Goal: Entertainment & Leisure: Consume media (video, audio)

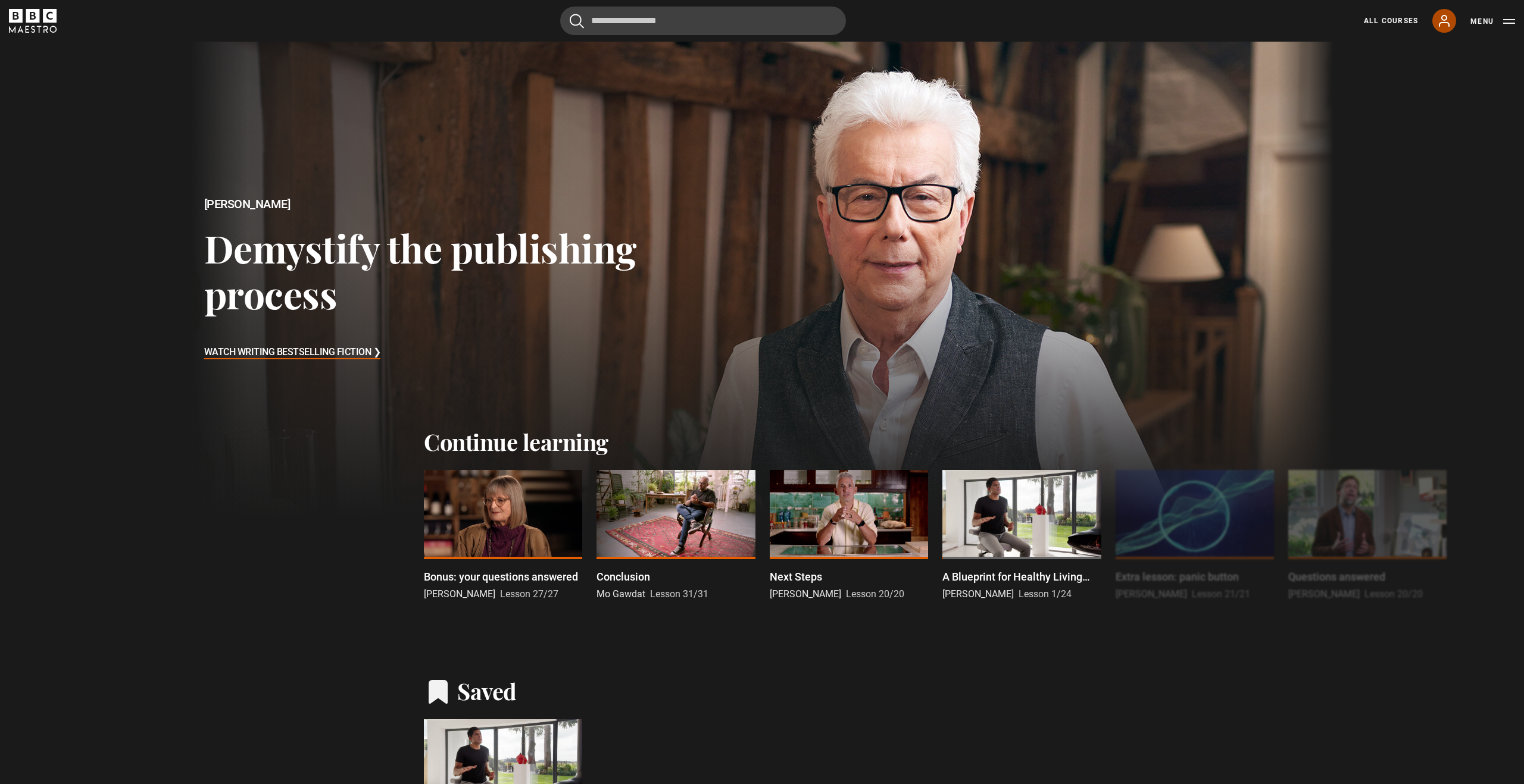
click at [1446, 28] on link "My Account" at bounding box center [1443, 20] width 24 height 24
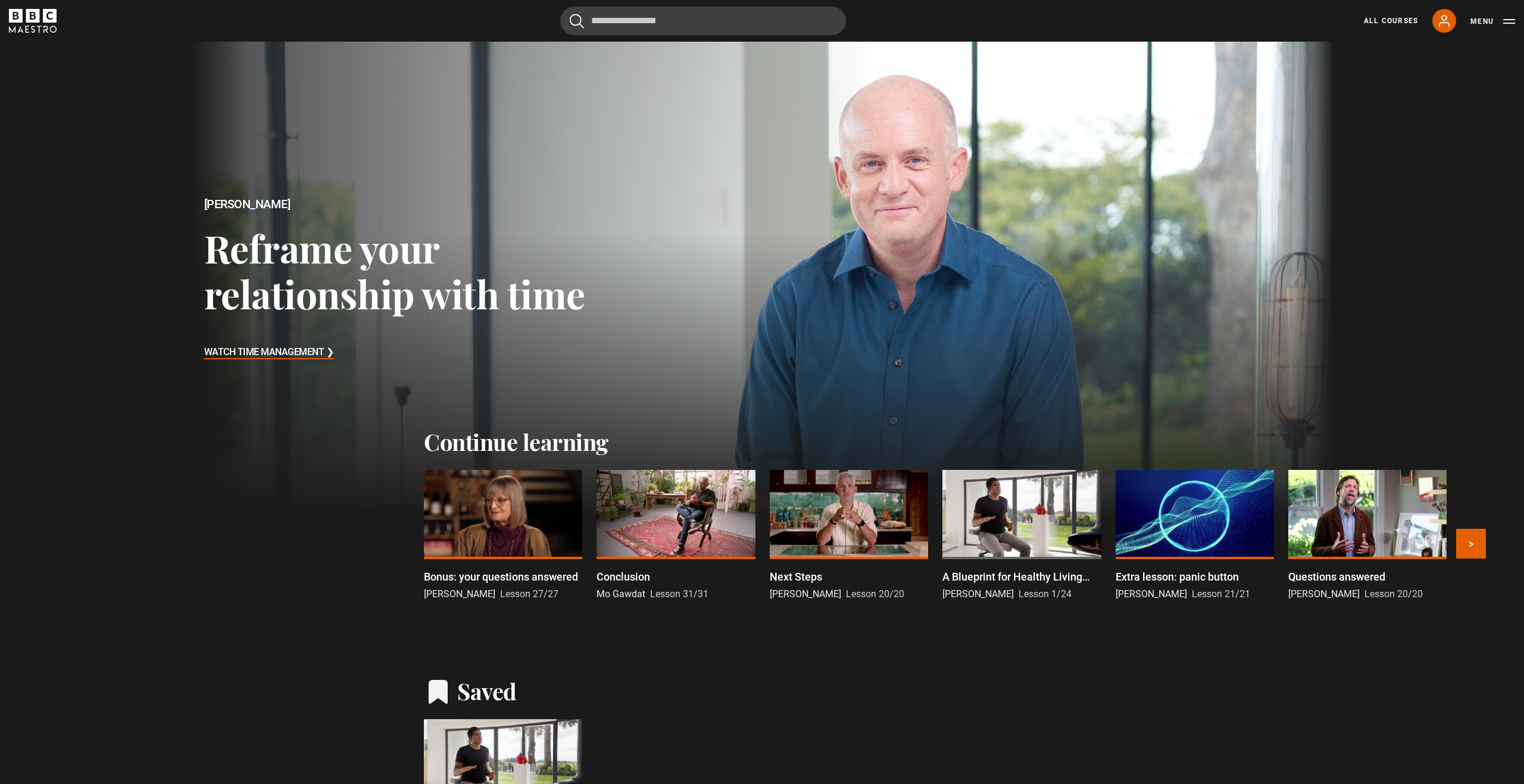
click at [500, 580] on p "Bonus: your questions answered​" at bounding box center [501, 576] width 154 height 16
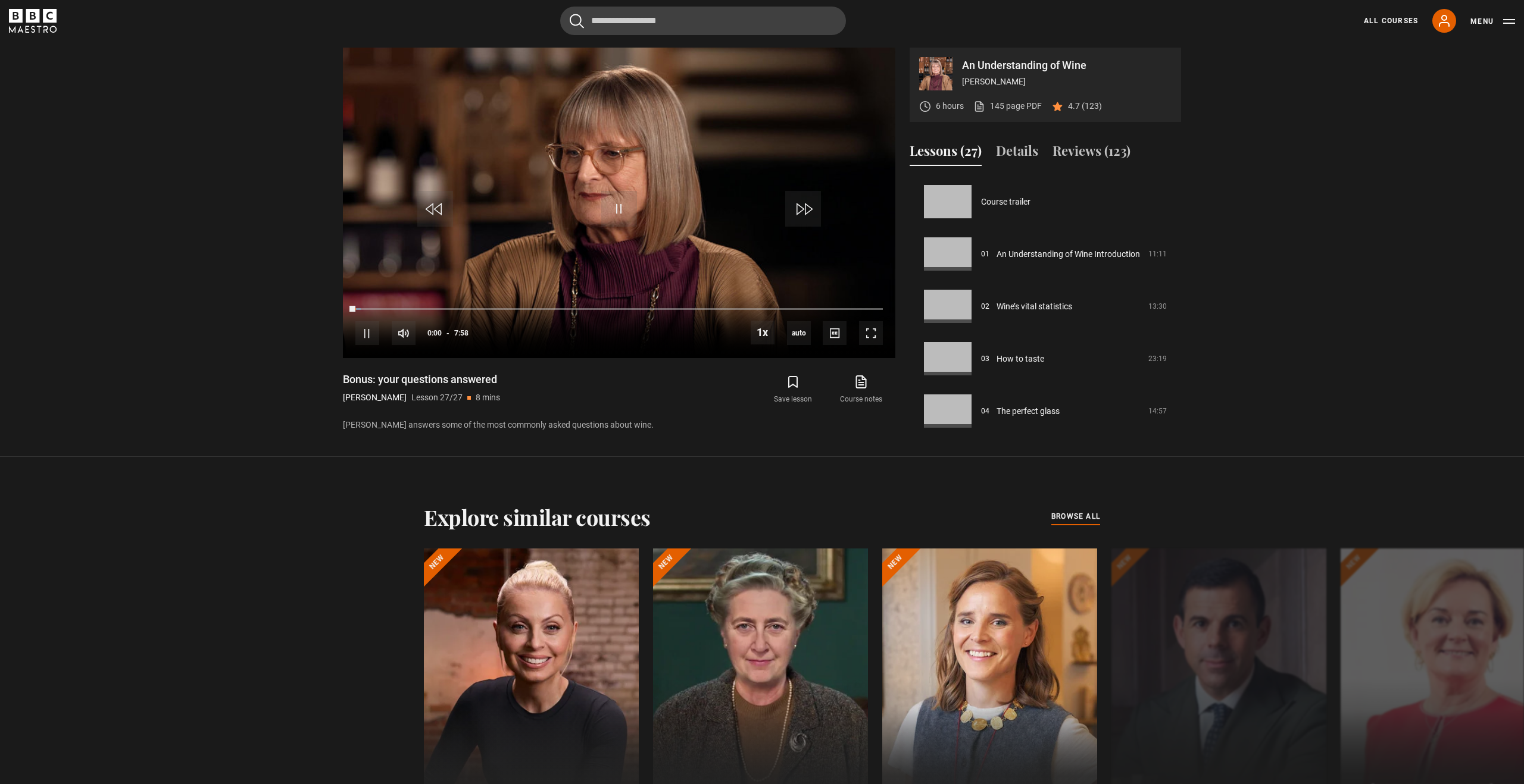
scroll to position [1209, 0]
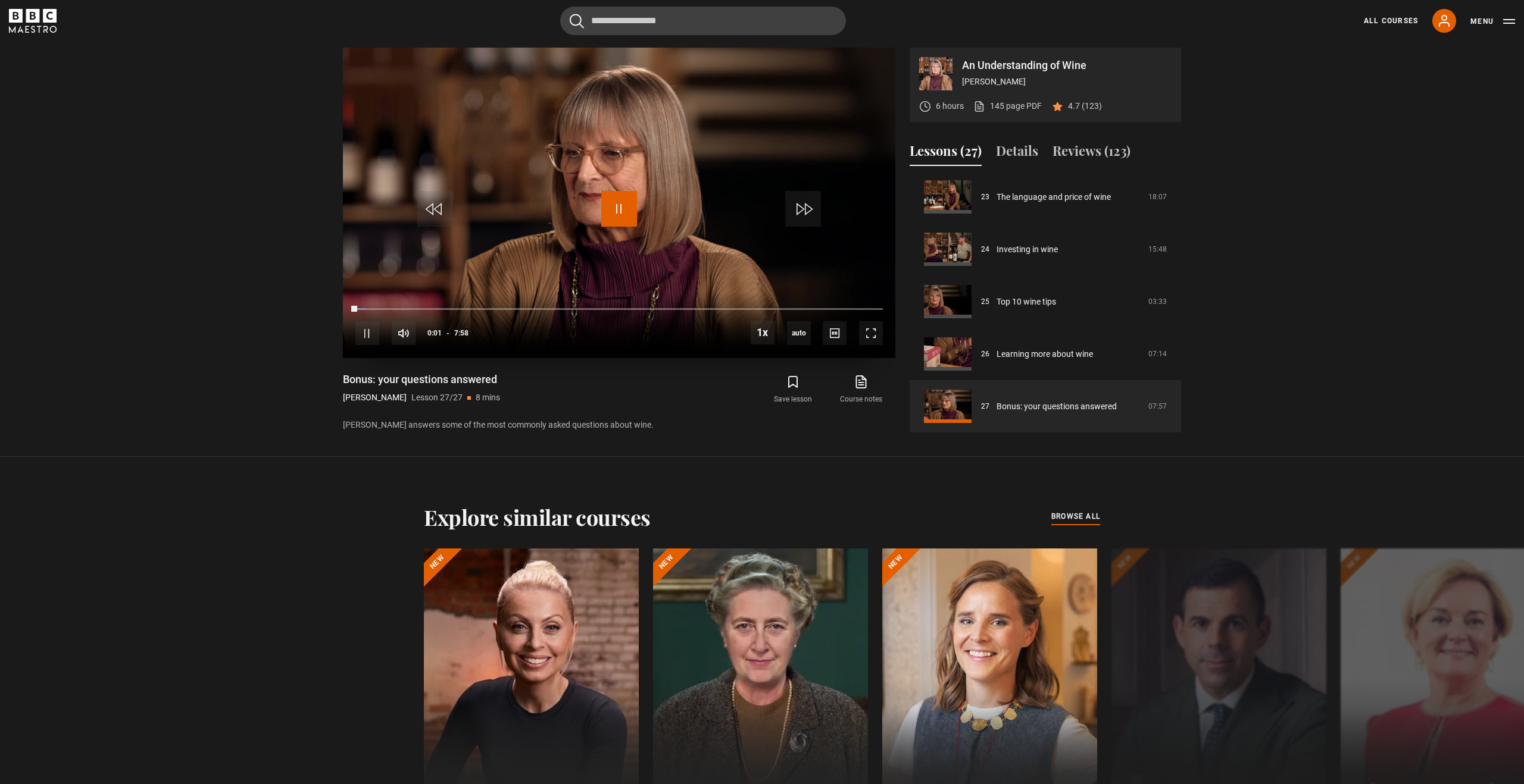
click at [616, 216] on span "Video Player" at bounding box center [619, 208] width 35 height 35
click at [863, 381] on icon at bounding box center [861, 381] width 15 height 14
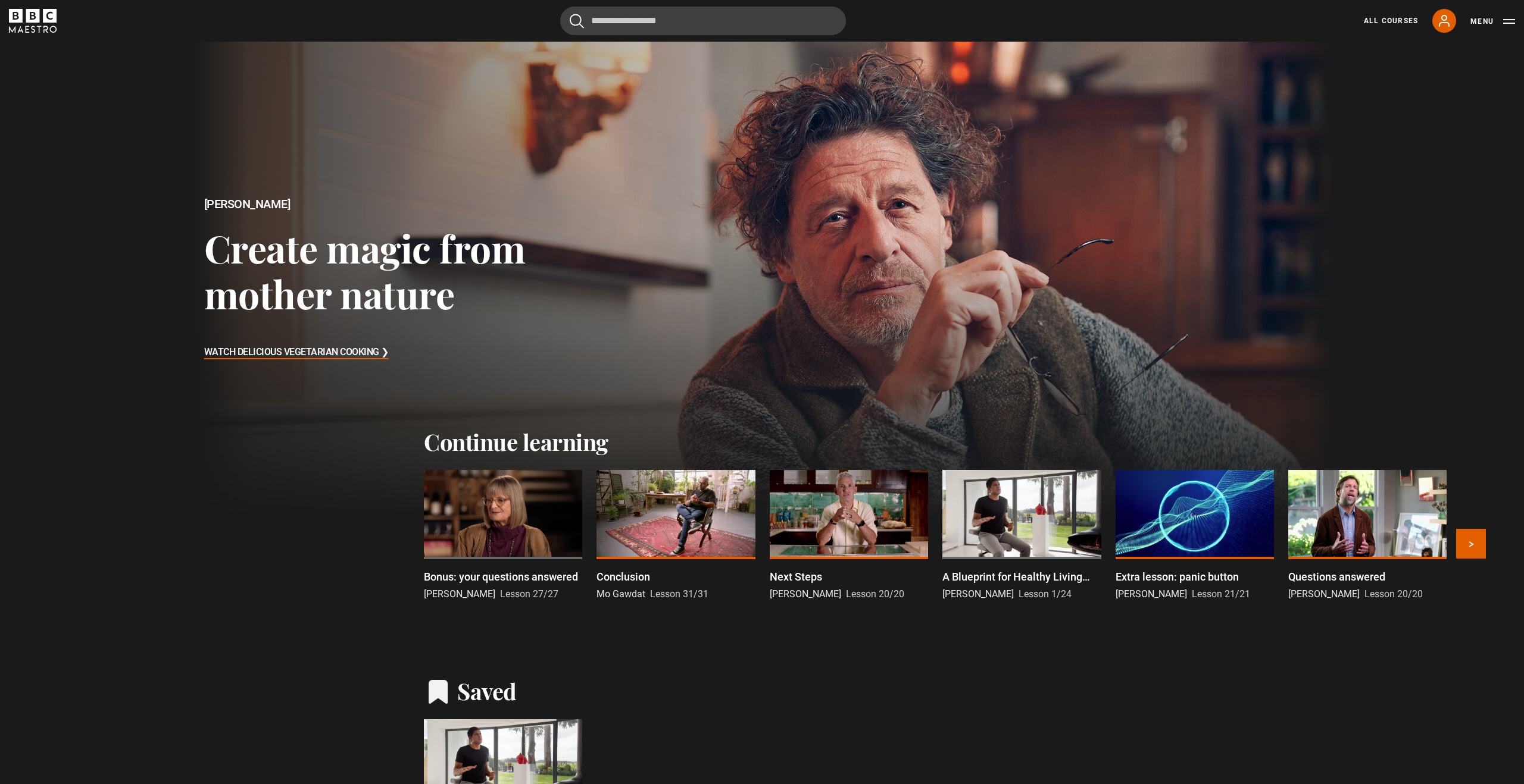
click at [848, 526] on div at bounding box center [848, 514] width 158 height 90
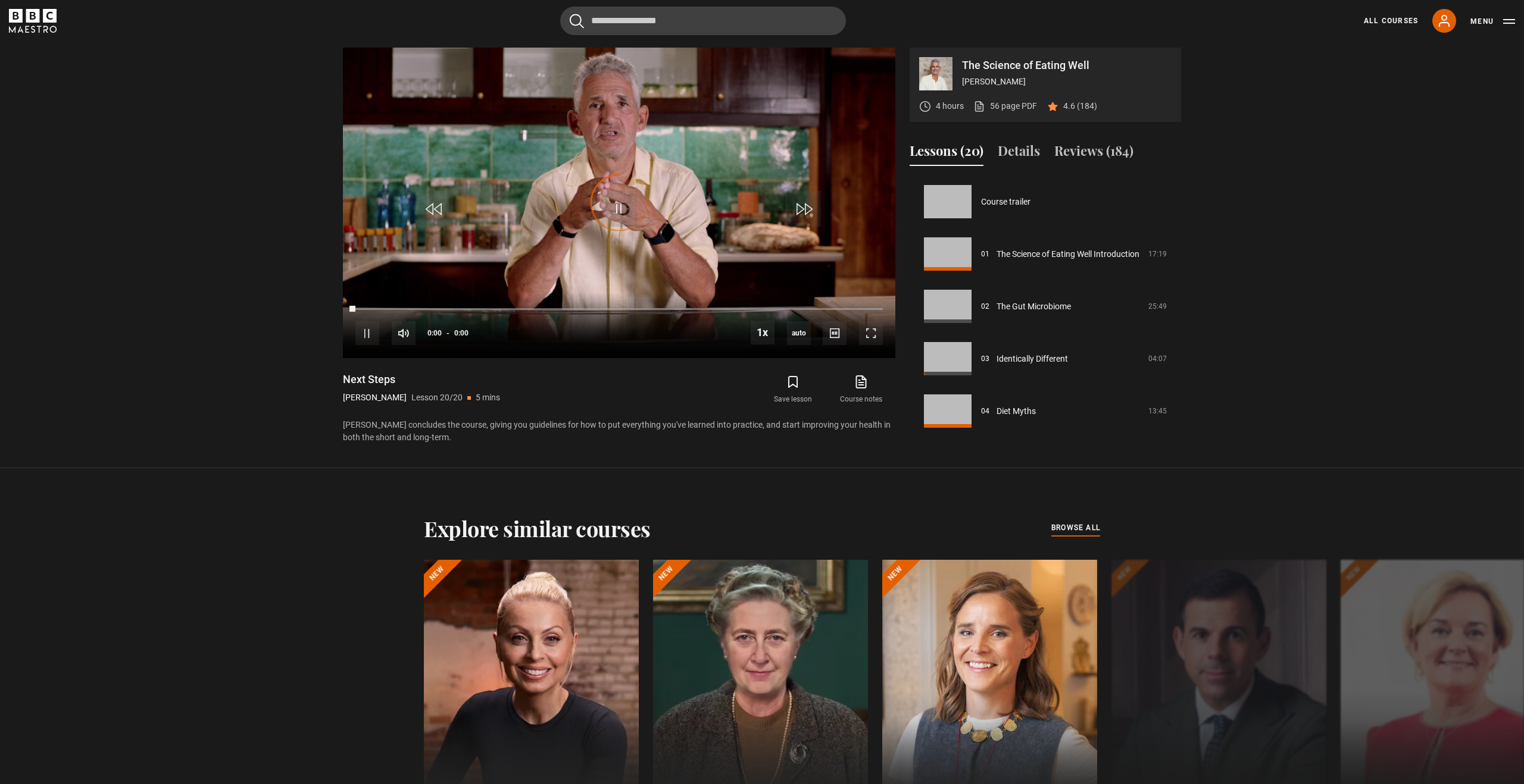
scroll to position [842, 0]
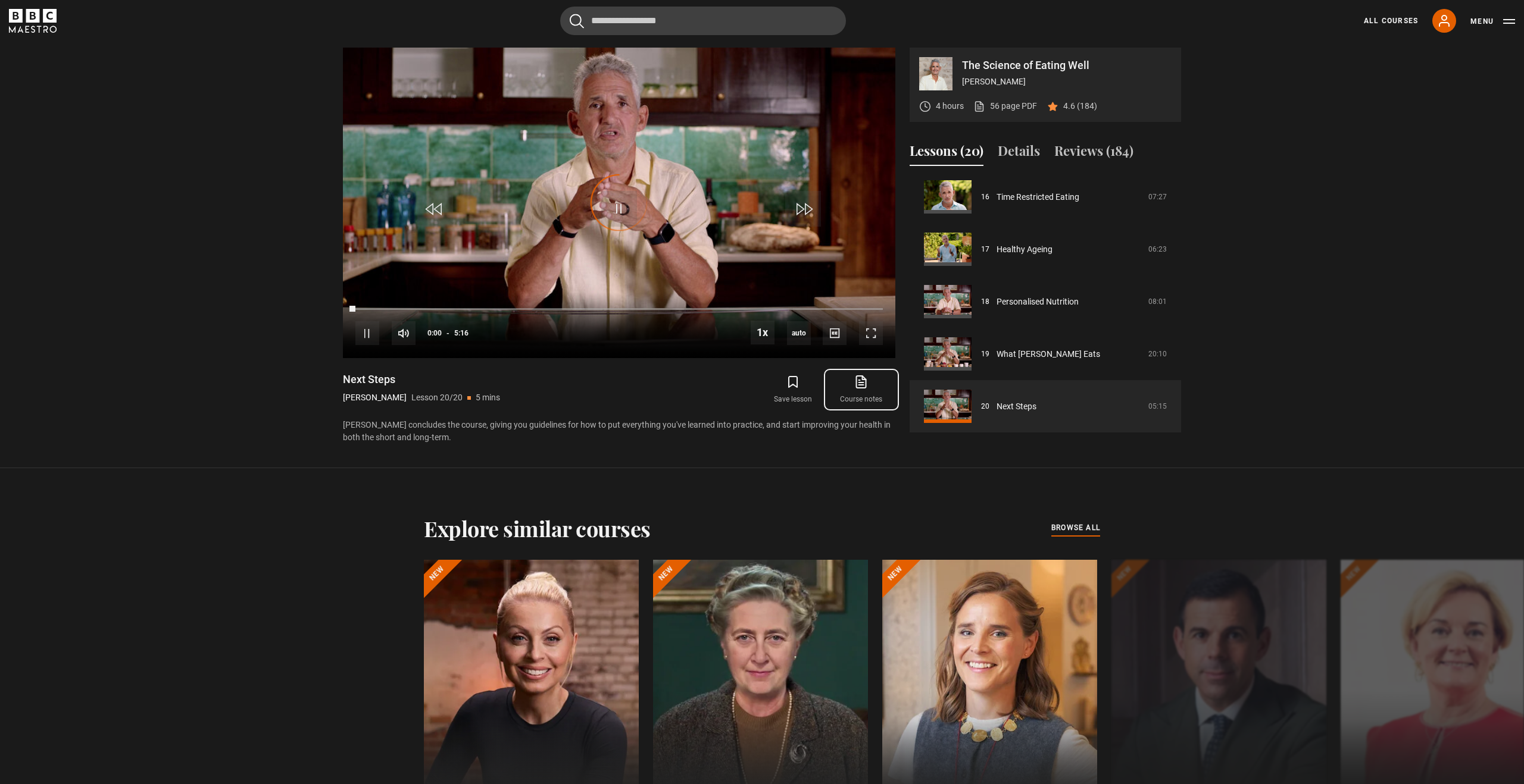
click at [864, 380] on icon at bounding box center [861, 381] width 15 height 14
click at [617, 202] on span "Video Player" at bounding box center [619, 208] width 35 height 35
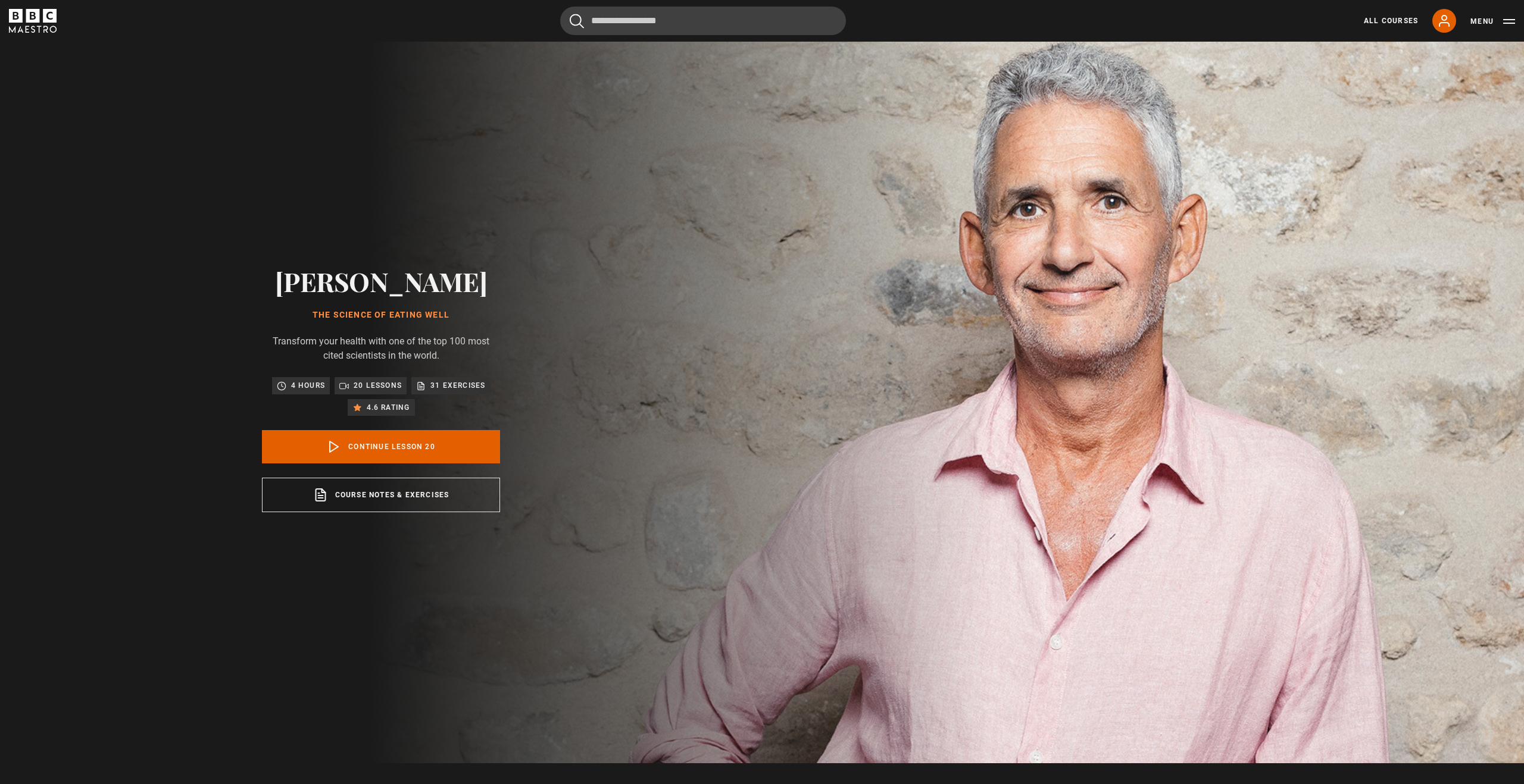
scroll to position [0, 0]
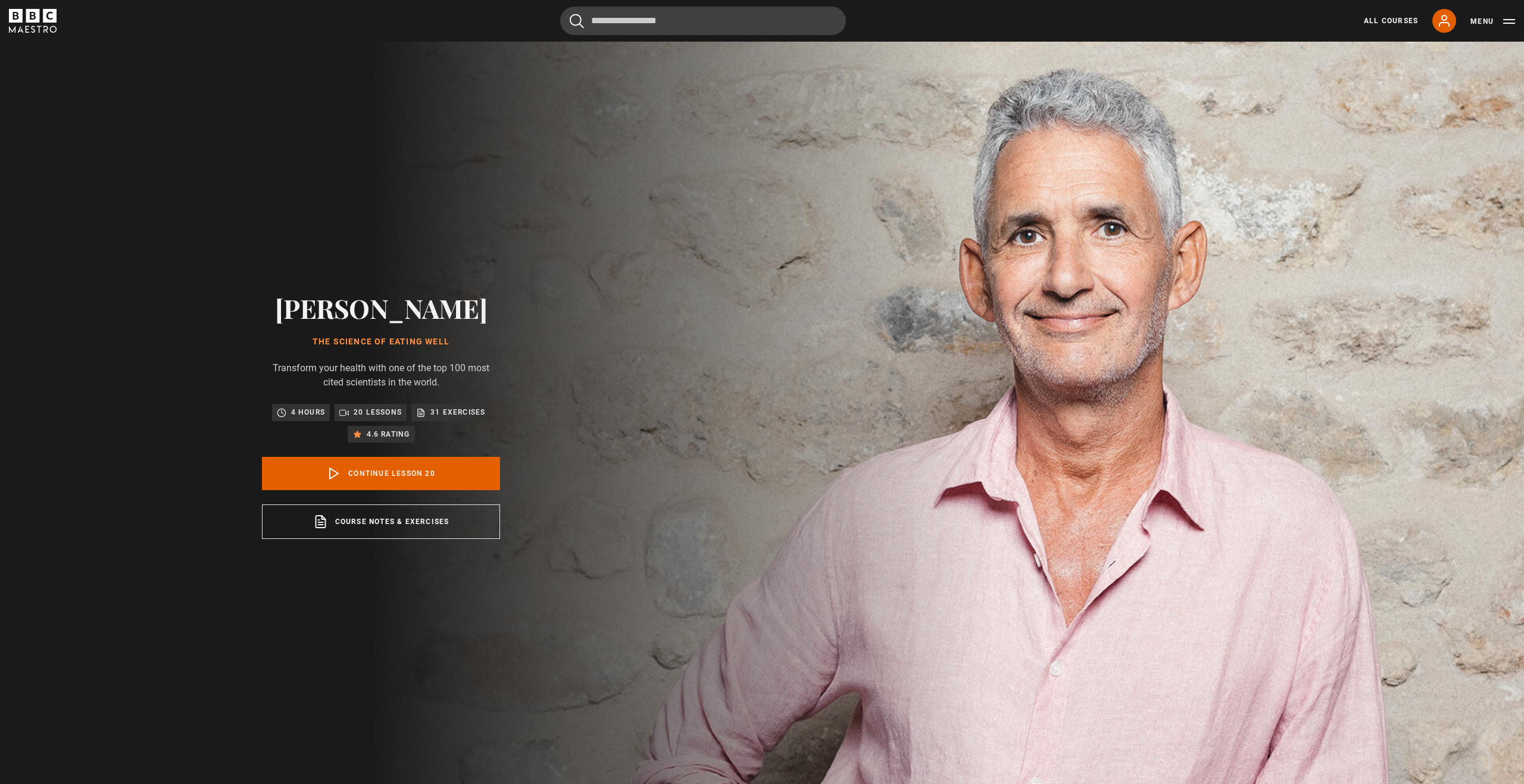
click at [32, 13] on icon "BBC Maestro" at bounding box center [32, 15] width 13 height 13
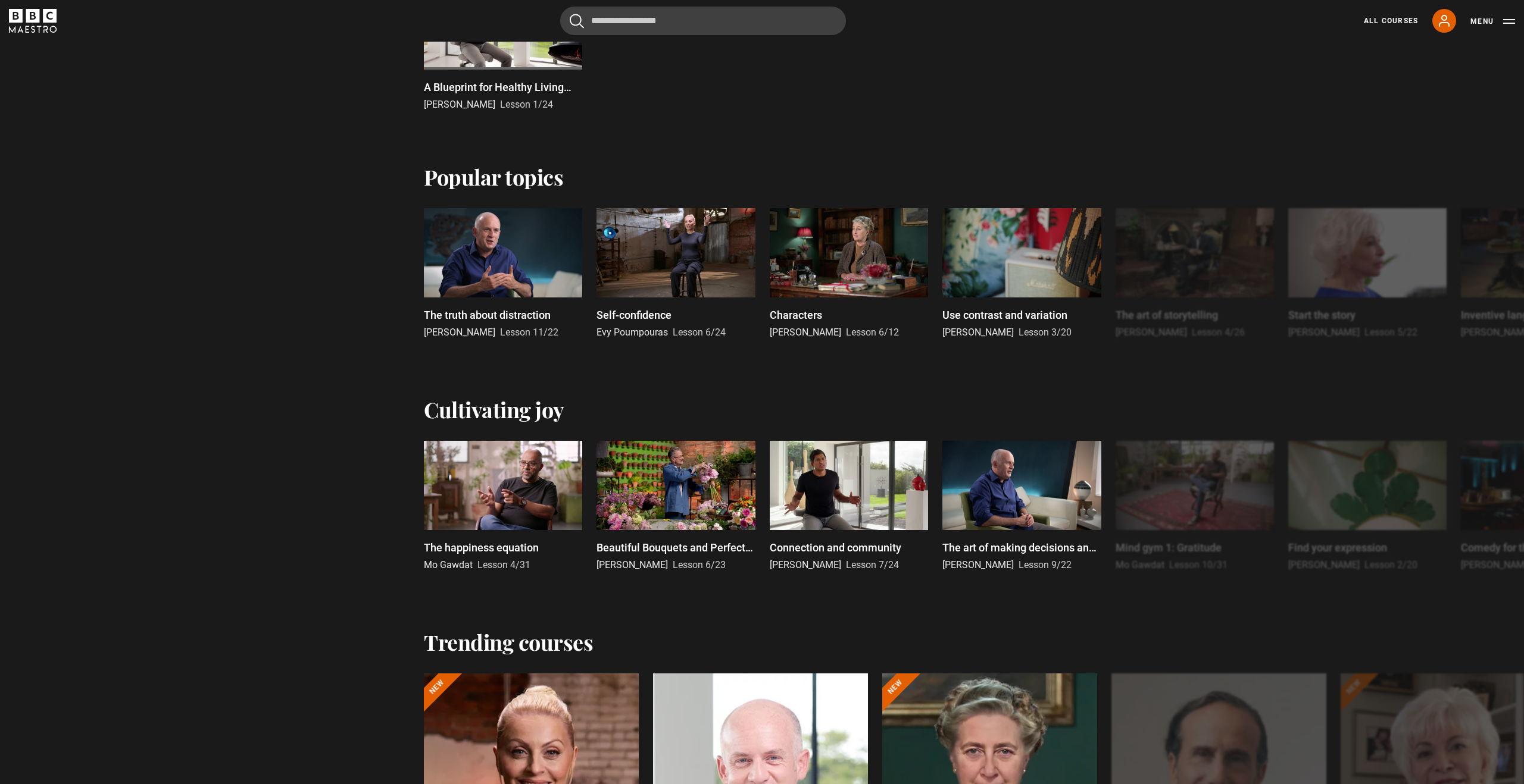
scroll to position [739, 0]
click at [522, 485] on div at bounding box center [503, 485] width 158 height 90
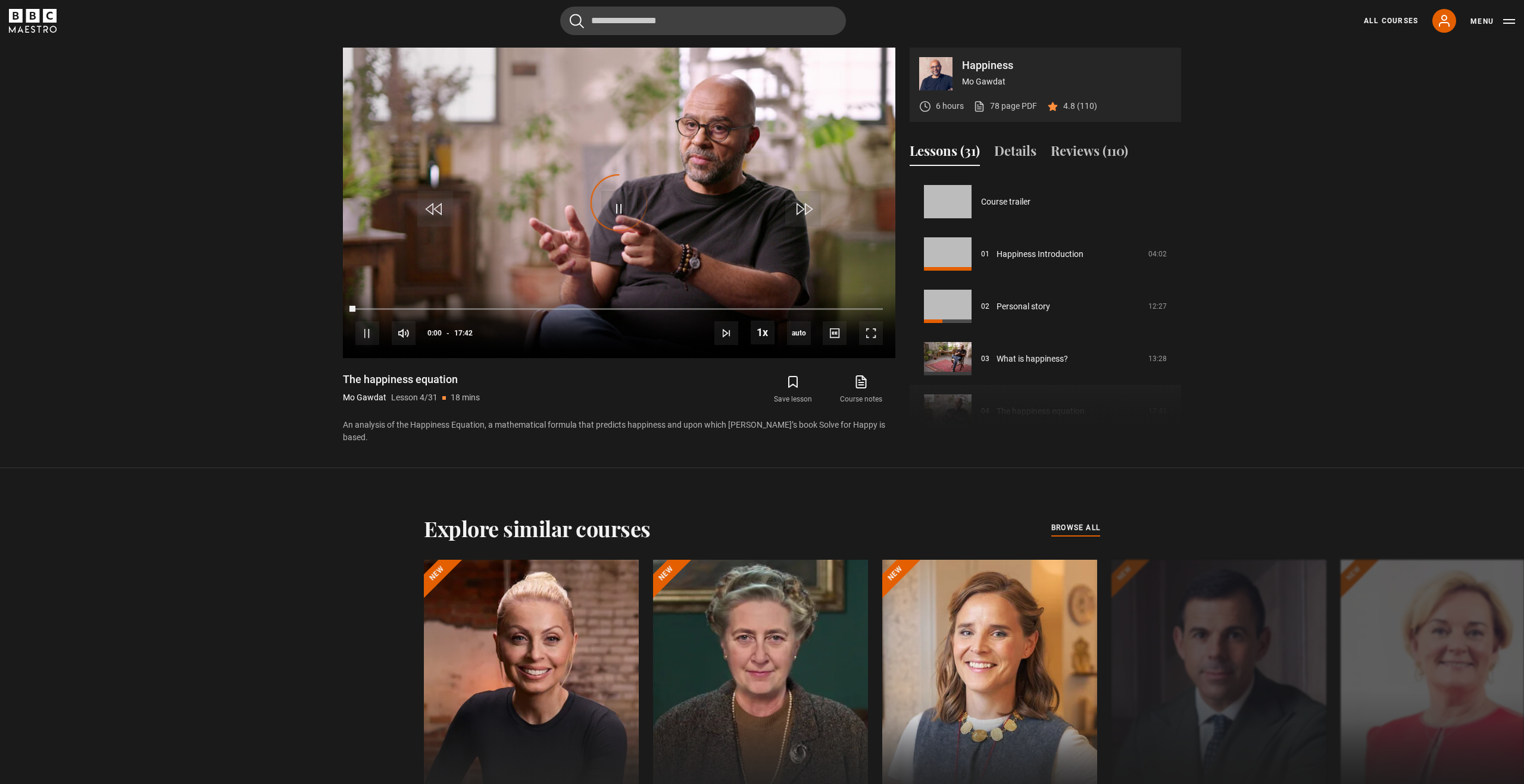
scroll to position [157, 0]
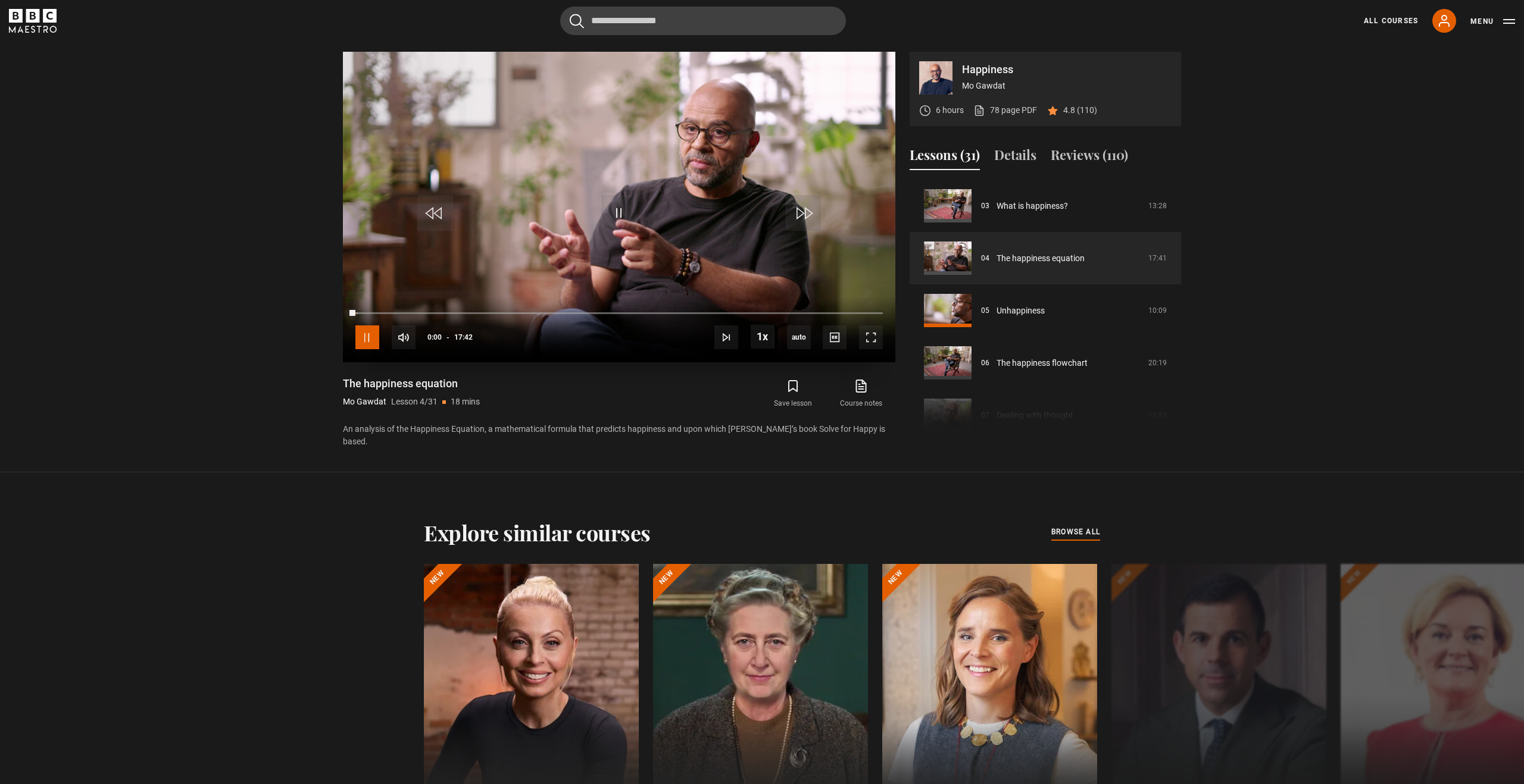
click at [357, 333] on span "Video Player" at bounding box center [367, 337] width 24 height 24
click at [865, 392] on icon at bounding box center [861, 386] width 15 height 14
click at [41, 19] on icon "BBC Maestro" at bounding box center [32, 20] width 48 height 24
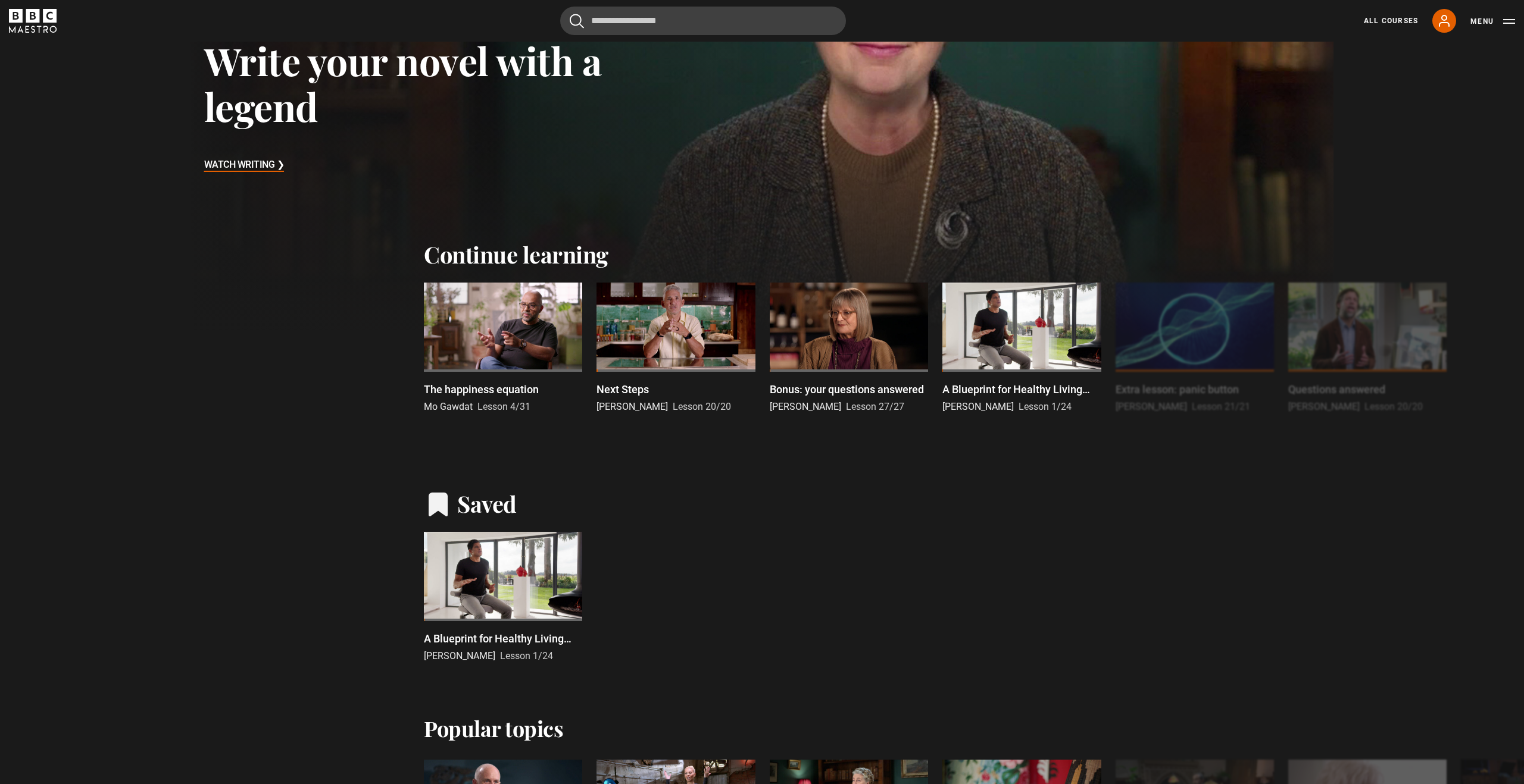
scroll to position [188, 0]
click at [1394, 24] on link "All Courses" at bounding box center [1391, 20] width 54 height 10
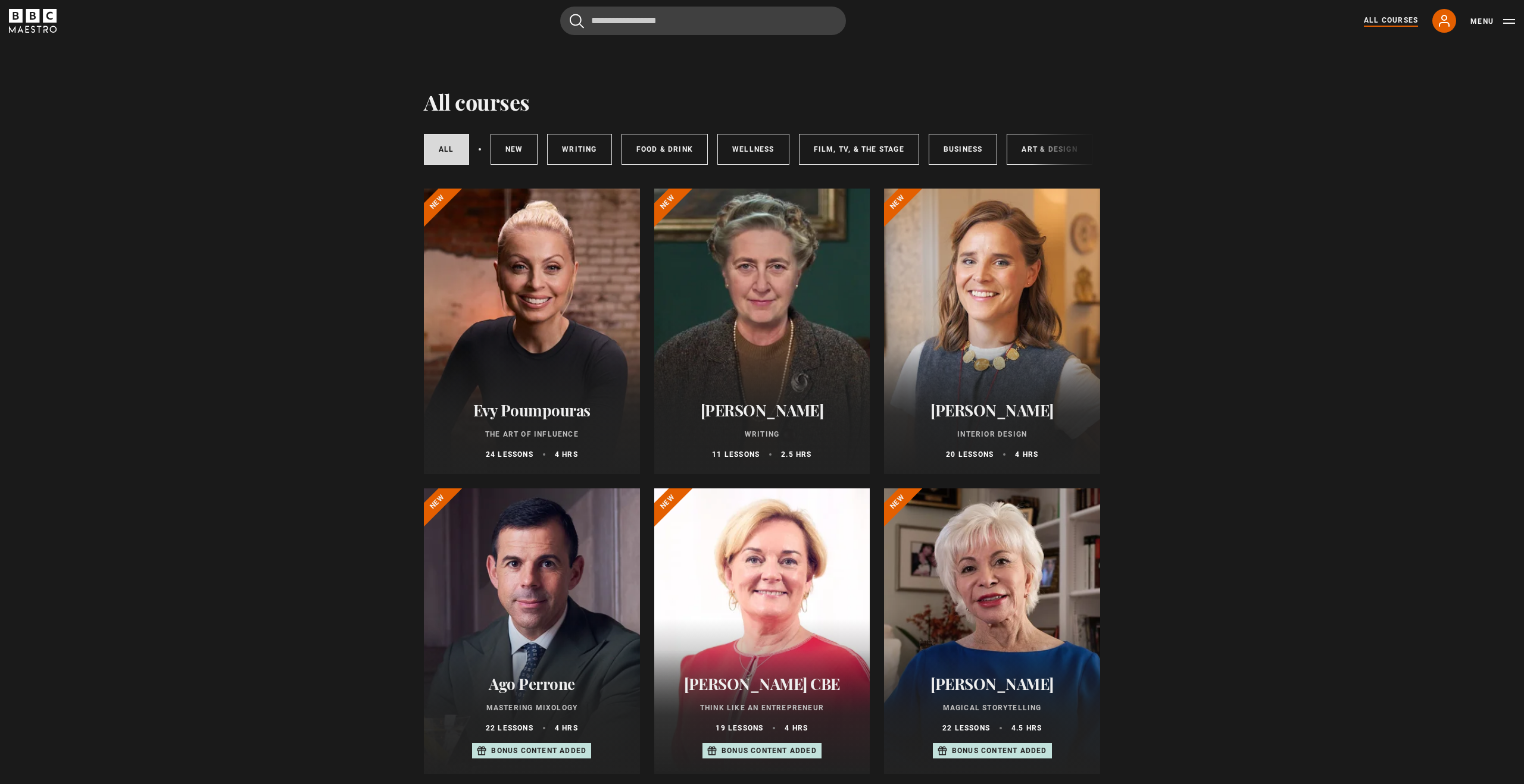
scroll to position [1, 0]
click at [512, 145] on link "New courses" at bounding box center [511, 148] width 48 height 30
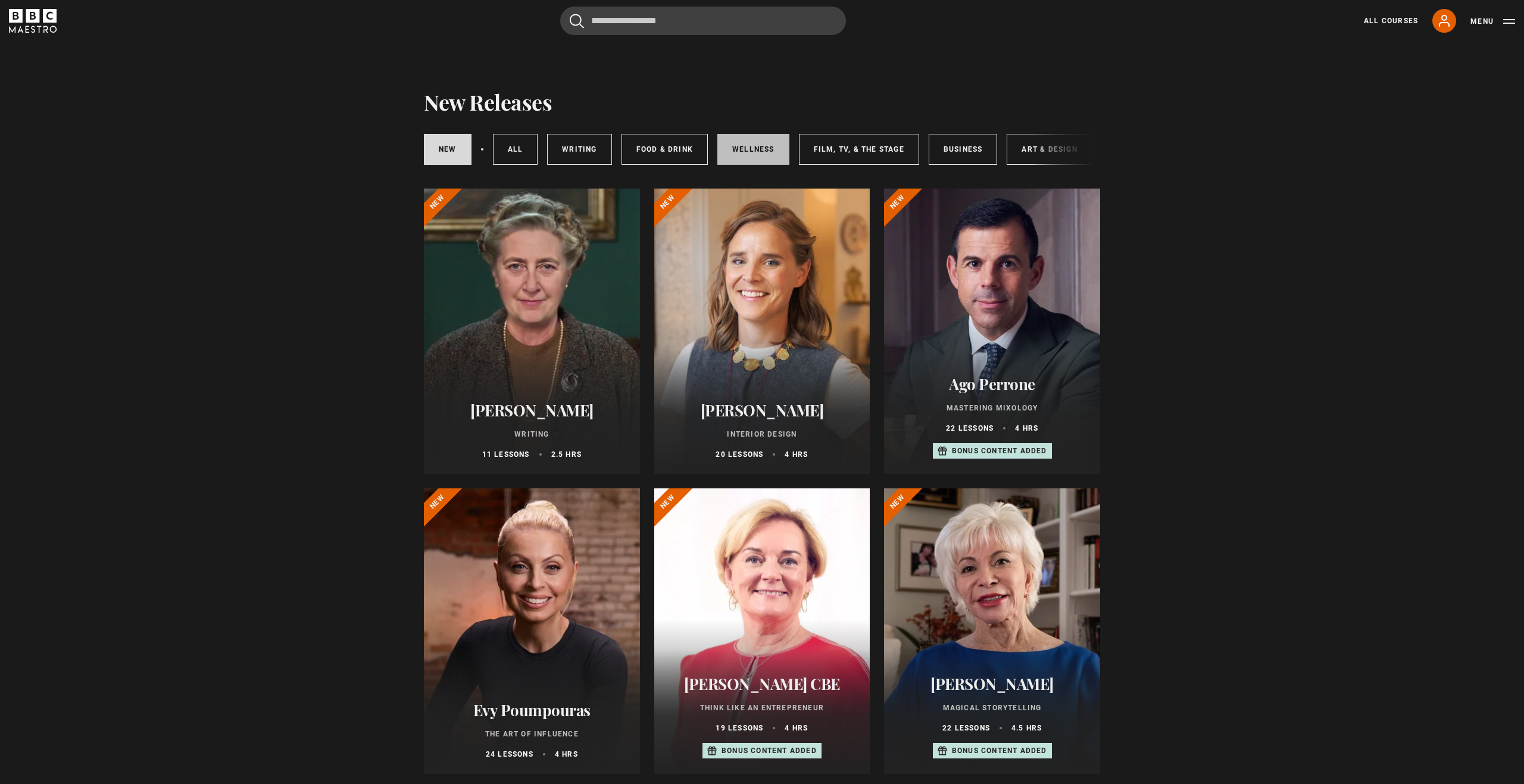
click at [745, 147] on link "Wellness" at bounding box center [753, 149] width 72 height 30
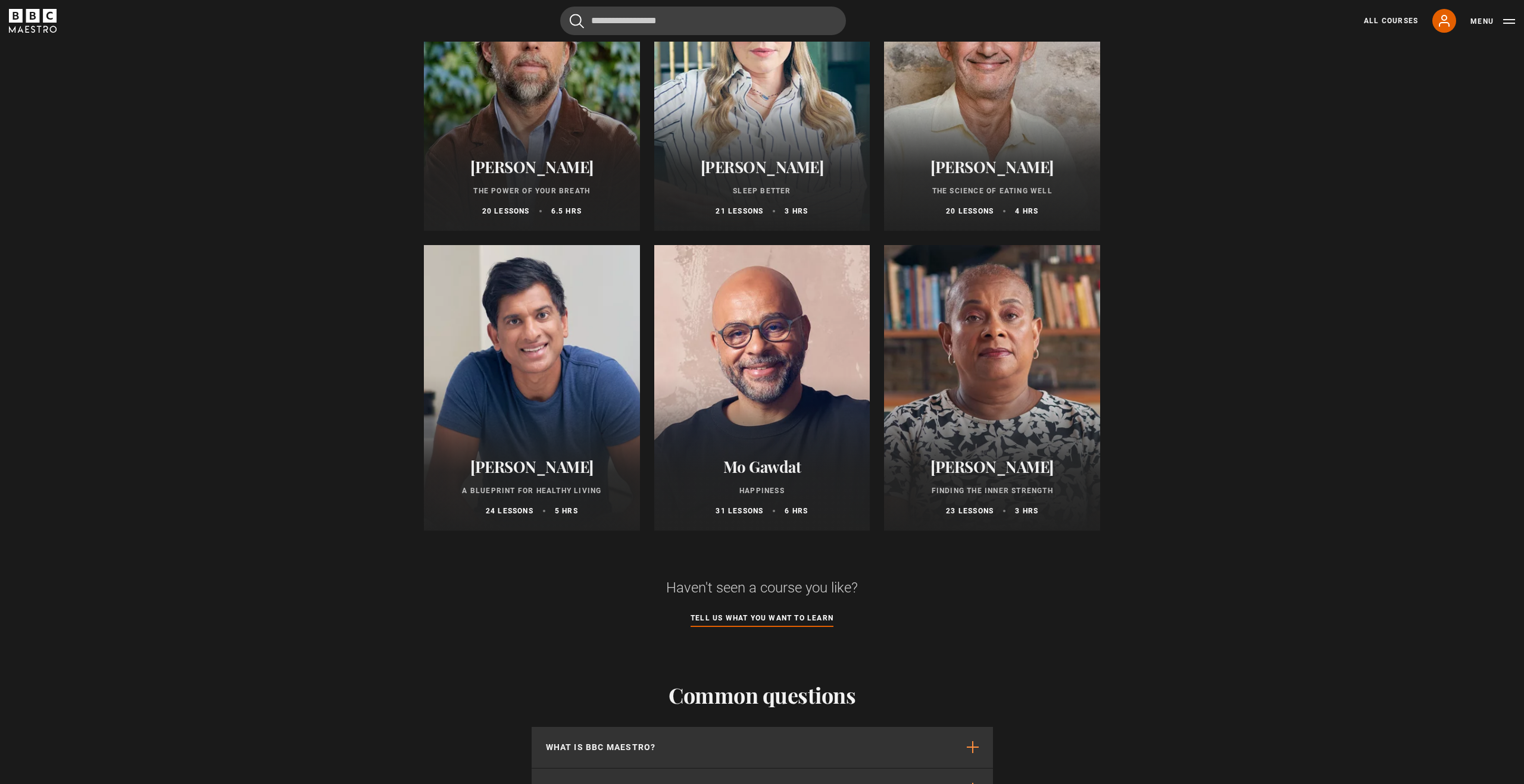
scroll to position [244, 0]
click at [974, 337] on div at bounding box center [991, 388] width 216 height 286
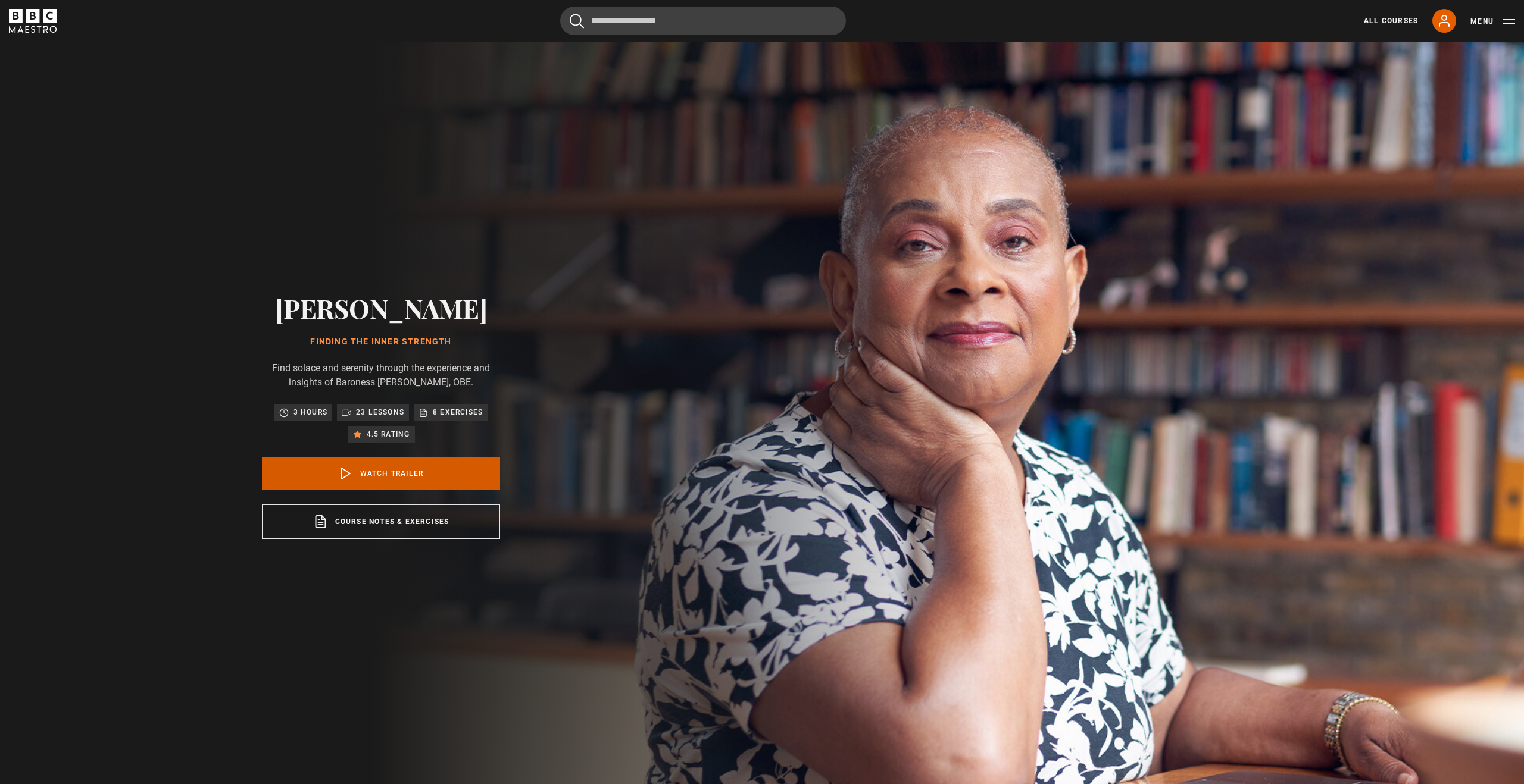
click at [443, 482] on link "Watch Trailer" at bounding box center [381, 473] width 238 height 33
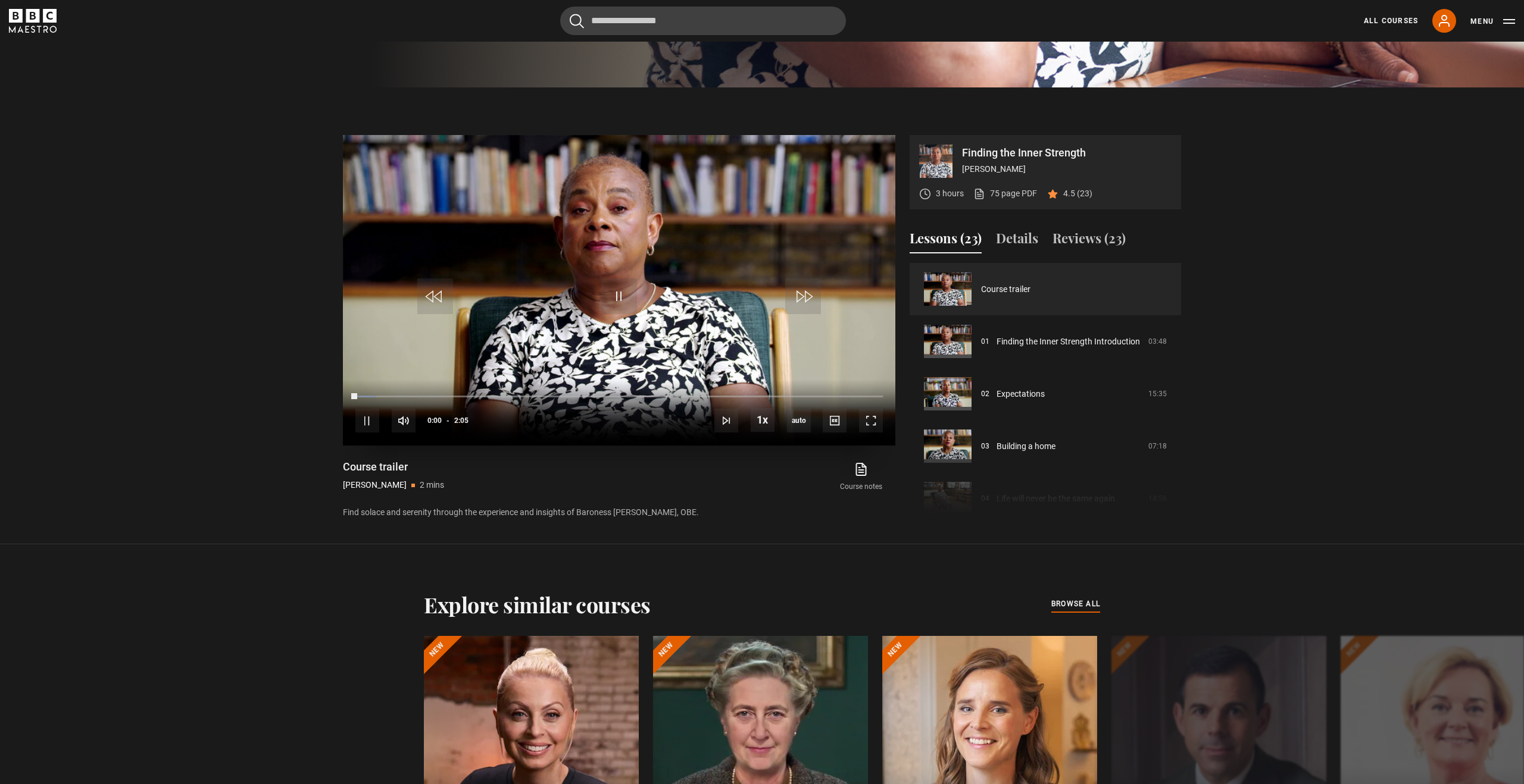
scroll to position [790, 0]
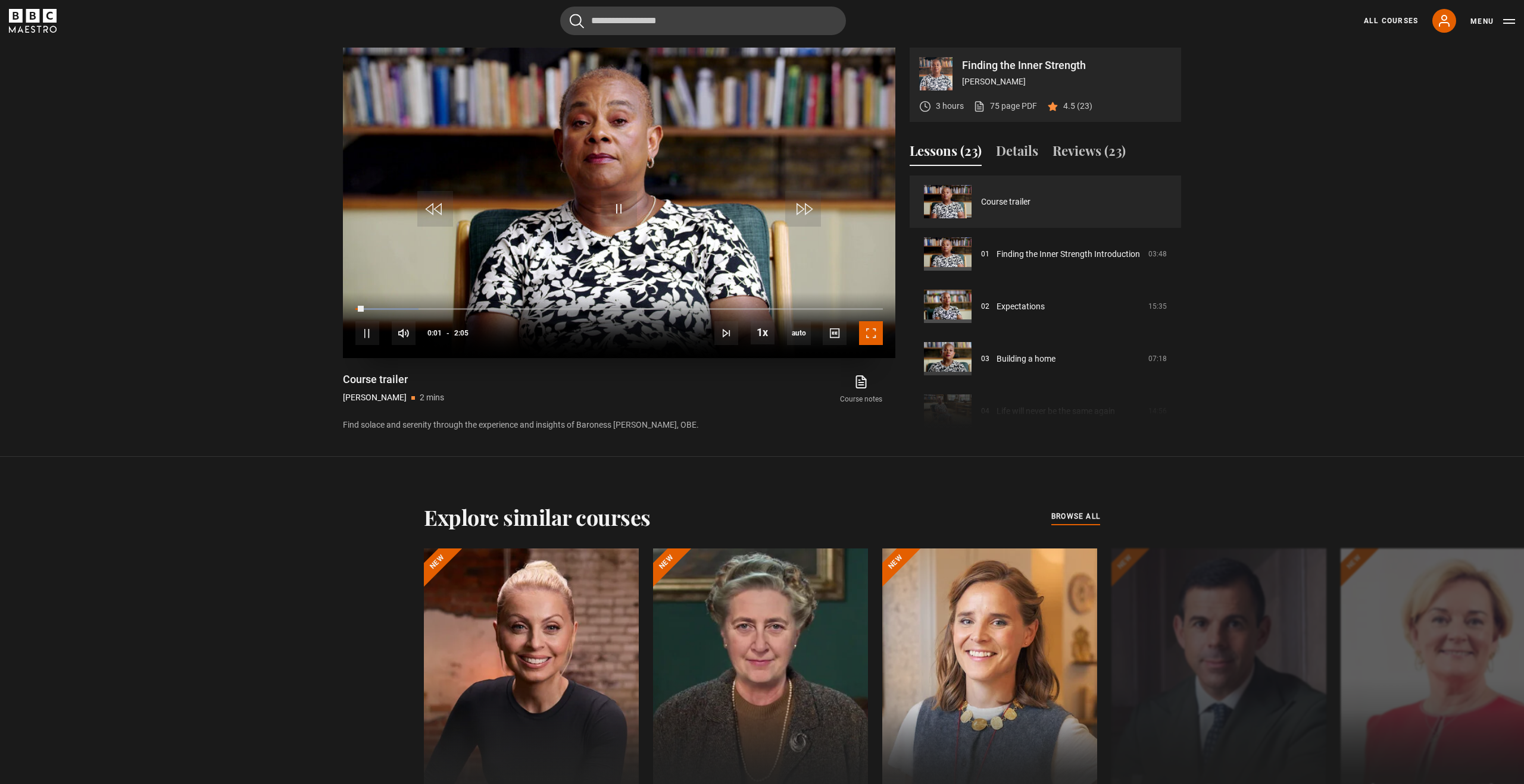
click at [864, 333] on span "Video Player" at bounding box center [870, 332] width 24 height 24
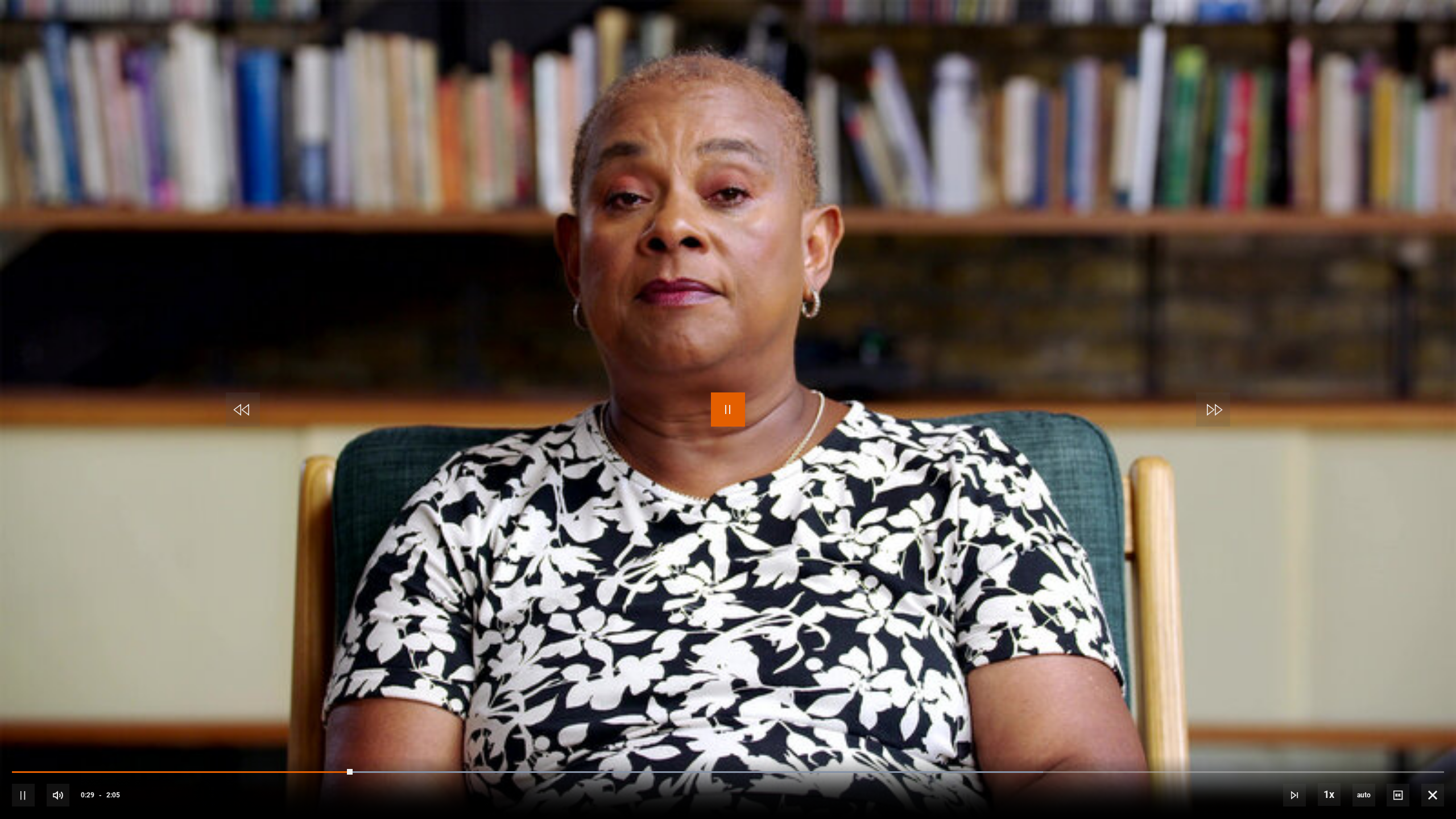
click at [730, 408] on span "Video Player" at bounding box center [728, 409] width 34 height 34
click at [1434, 749] on span "Video Player" at bounding box center [1431, 794] width 23 height 23
